Goal: Information Seeking & Learning: Learn about a topic

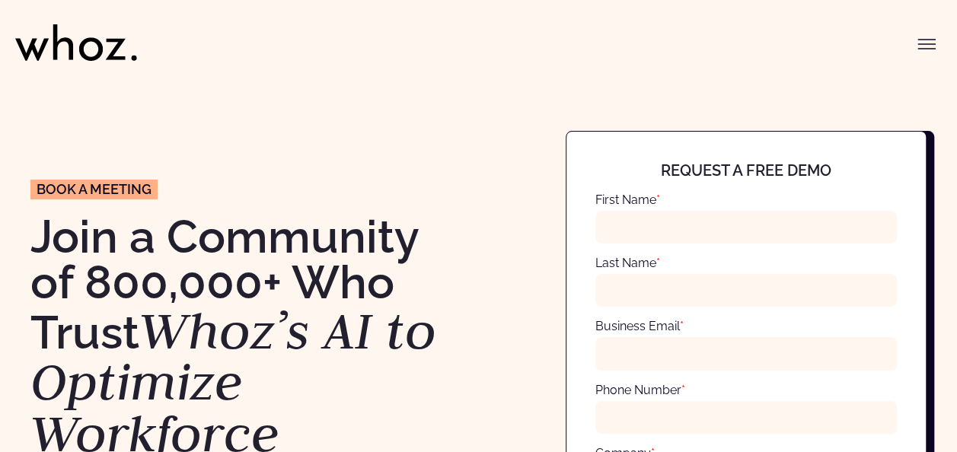
click at [922, 44] on icon "Toggle menu" at bounding box center [926, 44] width 17 height 0
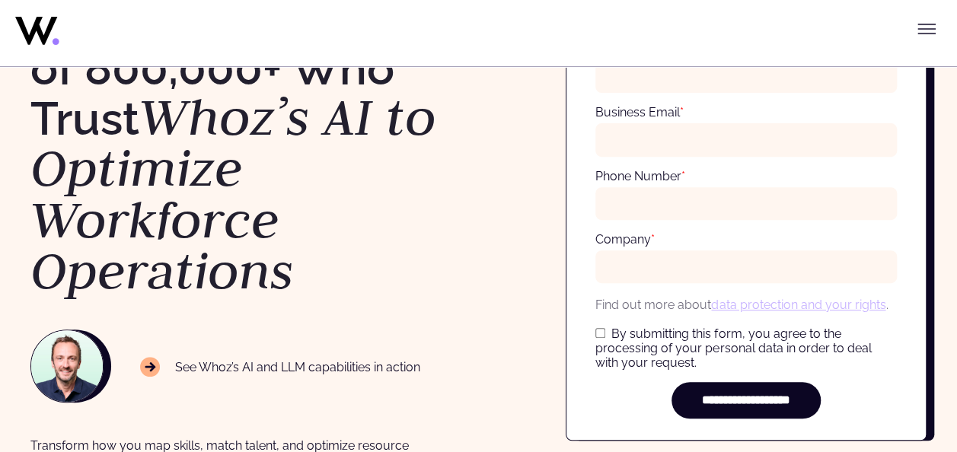
scroll to position [210, 0]
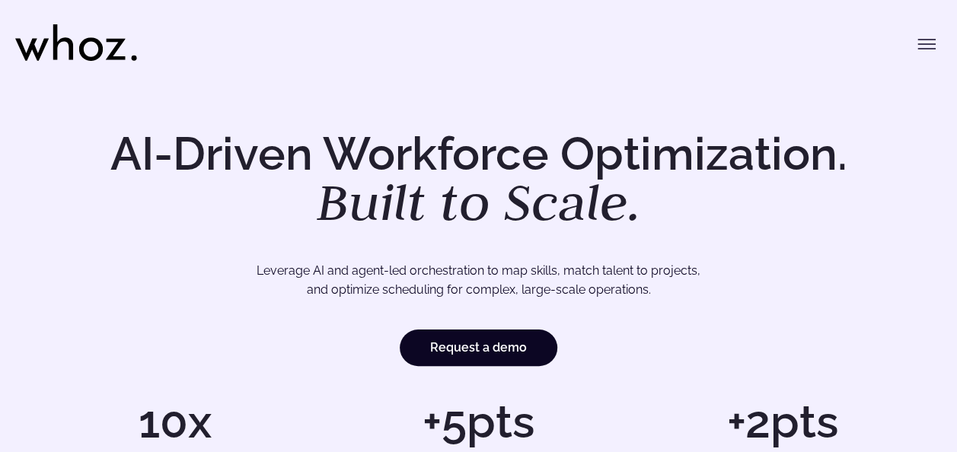
click at [934, 46] on icon "Toggle menu" at bounding box center [927, 44] width 18 height 18
